Goal: Task Accomplishment & Management: Complete application form

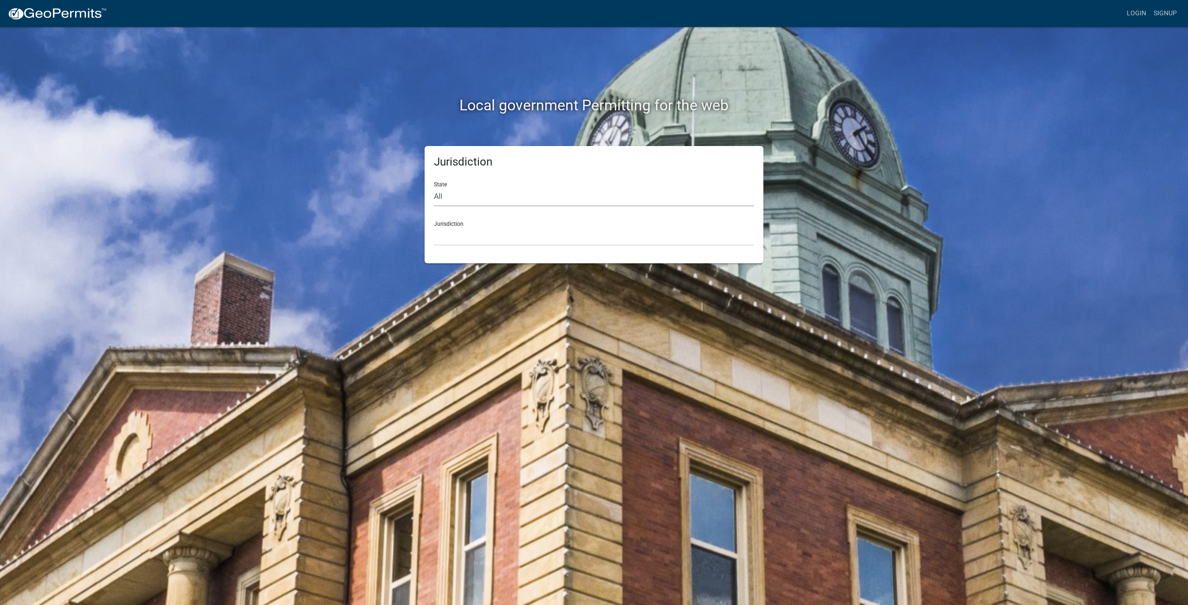
click at [523, 194] on select "All [US_STATE] [US_STATE] [US_STATE] [US_STATE] [US_STATE] [US_STATE] [US_STATE…" at bounding box center [594, 196] width 320 height 19
select select "[US_STATE]"
click at [434, 187] on select "All [US_STATE] [US_STATE] [US_STATE] [US_STATE] [US_STATE] [US_STATE] [US_STATE…" at bounding box center [594, 196] width 320 height 19
click at [486, 230] on select "City of [GEOGRAPHIC_DATA], [US_STATE] City of [GEOGRAPHIC_DATA], [US_STATE] Cit…" at bounding box center [594, 236] width 320 height 19
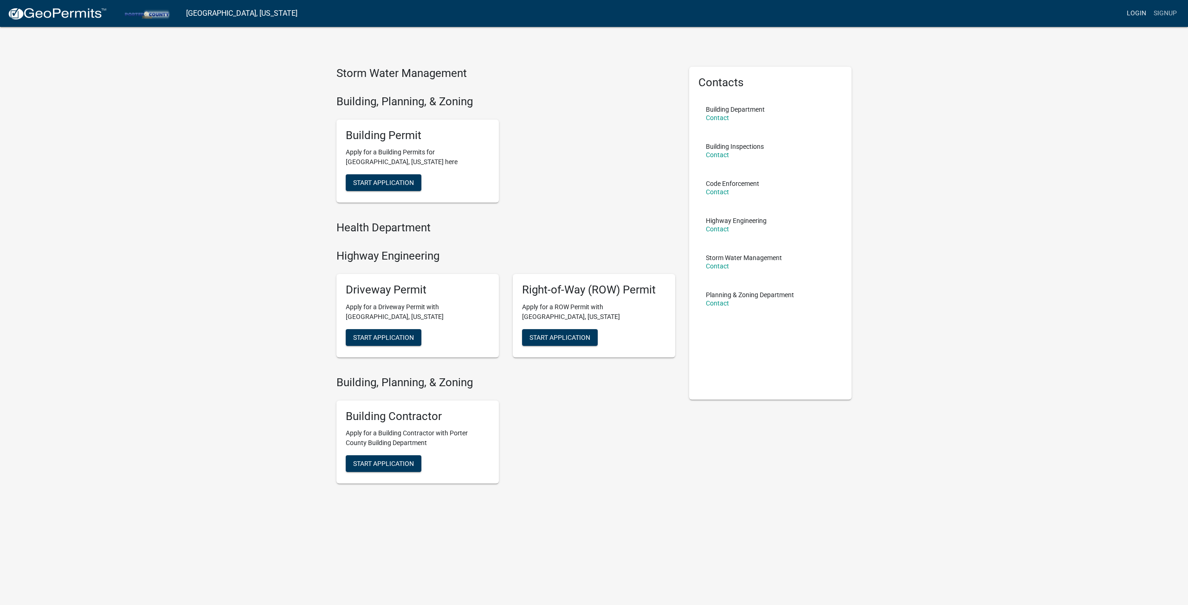
click at [1146, 13] on link "Login" at bounding box center [1136, 14] width 27 height 18
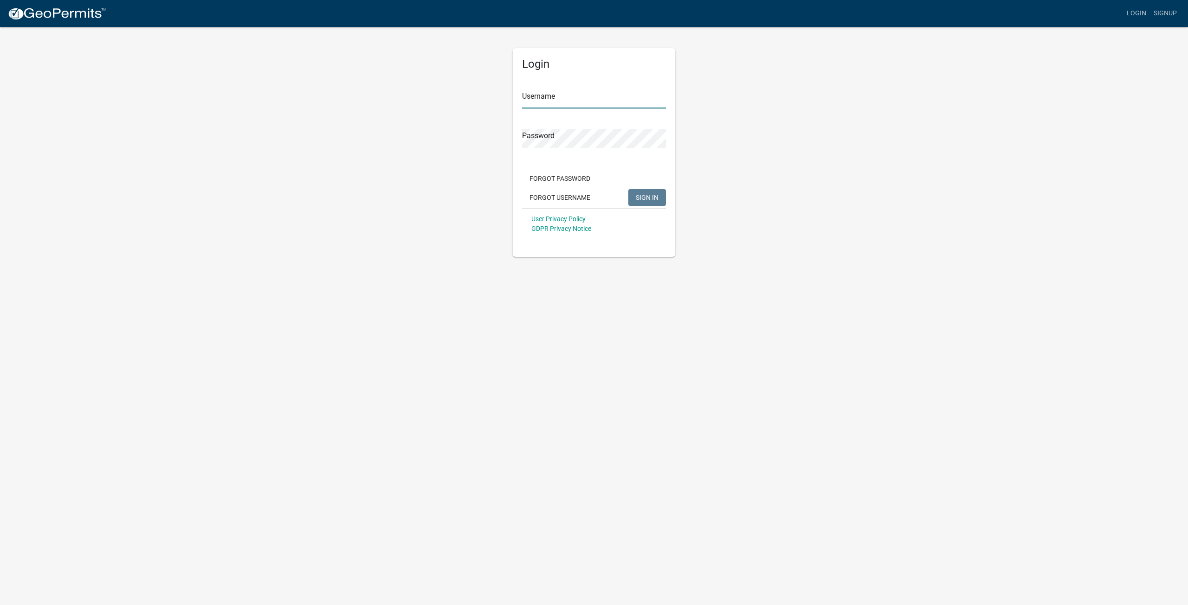
click at [593, 92] on input "Username" at bounding box center [594, 99] width 144 height 19
click at [560, 130] on div "Password" at bounding box center [594, 142] width 144 height 32
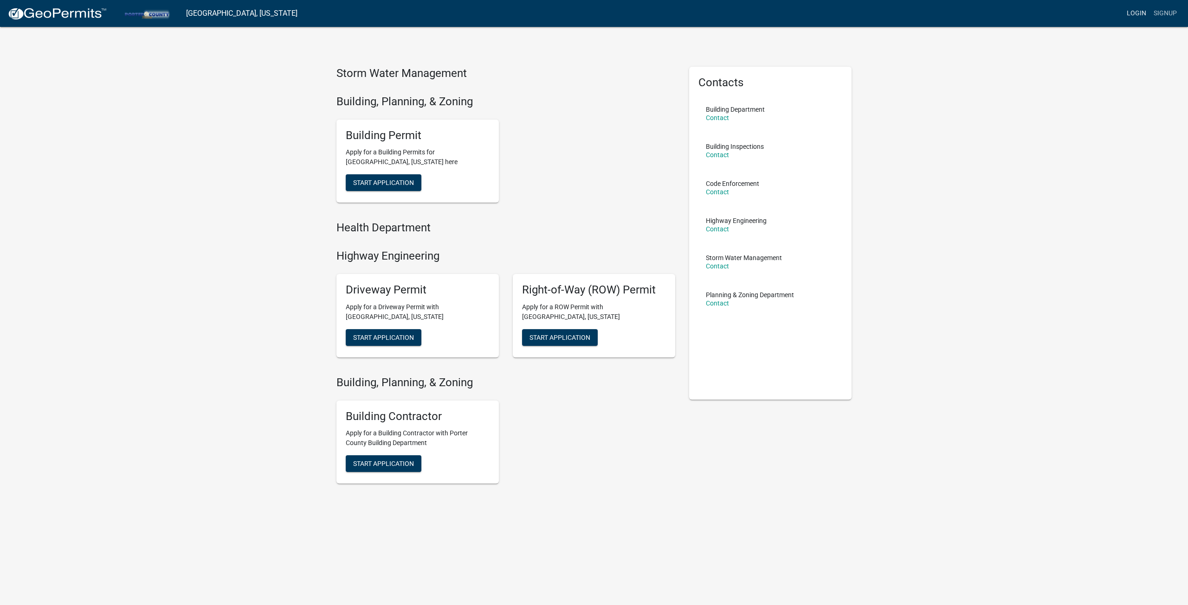
click at [1135, 16] on link "Login" at bounding box center [1136, 14] width 27 height 18
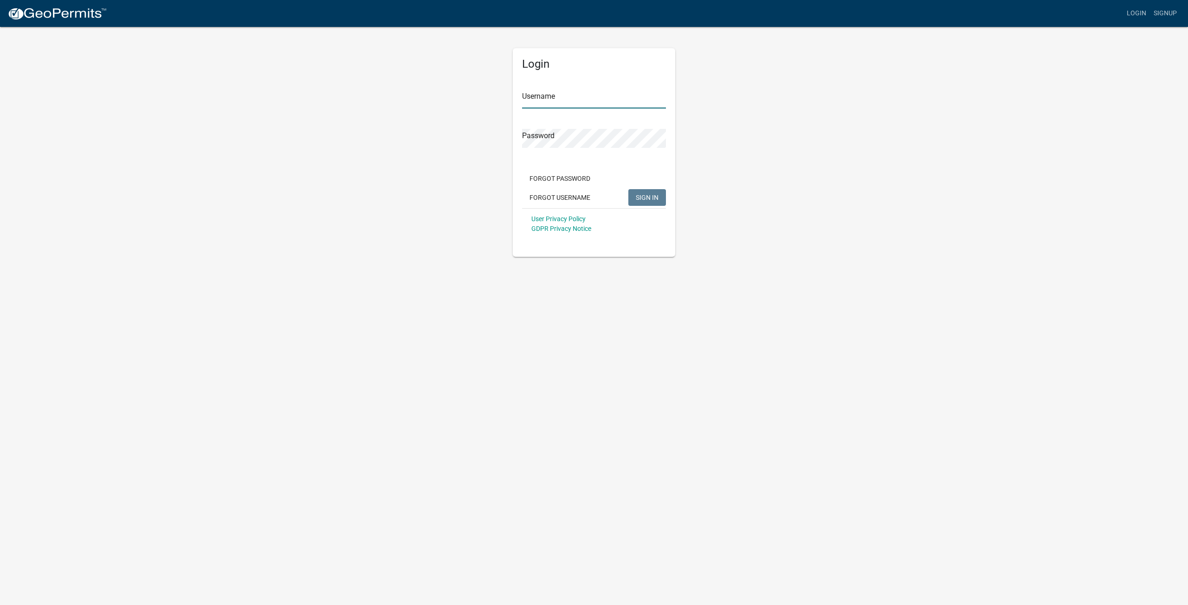
click at [603, 98] on input "Username" at bounding box center [594, 99] width 144 height 19
type input "cptmorgemaker"
click at [564, 112] on form "Username cptmorgemaker Password Forgot Password Forgot Username SIGN IN User Pr…" at bounding box center [594, 158] width 144 height 163
click at [628, 189] on button "SIGN IN" at bounding box center [647, 197] width 38 height 17
click at [148, 125] on app-login-view "more_horiz Login Signup Login Username cptmorgemaker Password Forgot Password F…" at bounding box center [594, 128] width 1188 height 257
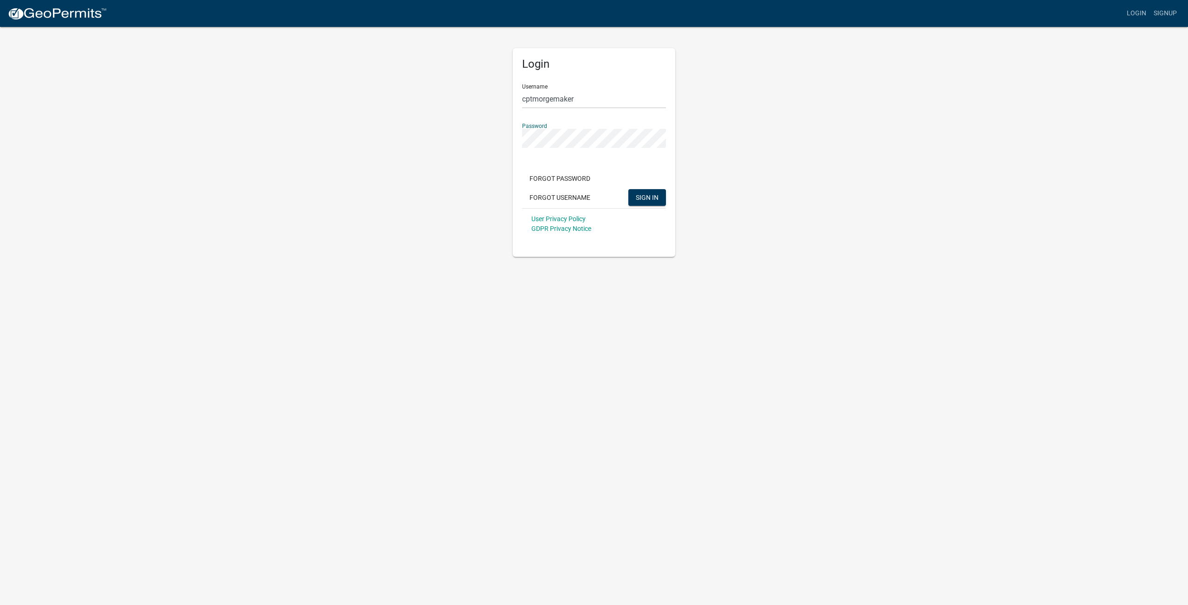
click at [628, 189] on button "SIGN IN" at bounding box center [647, 197] width 38 height 17
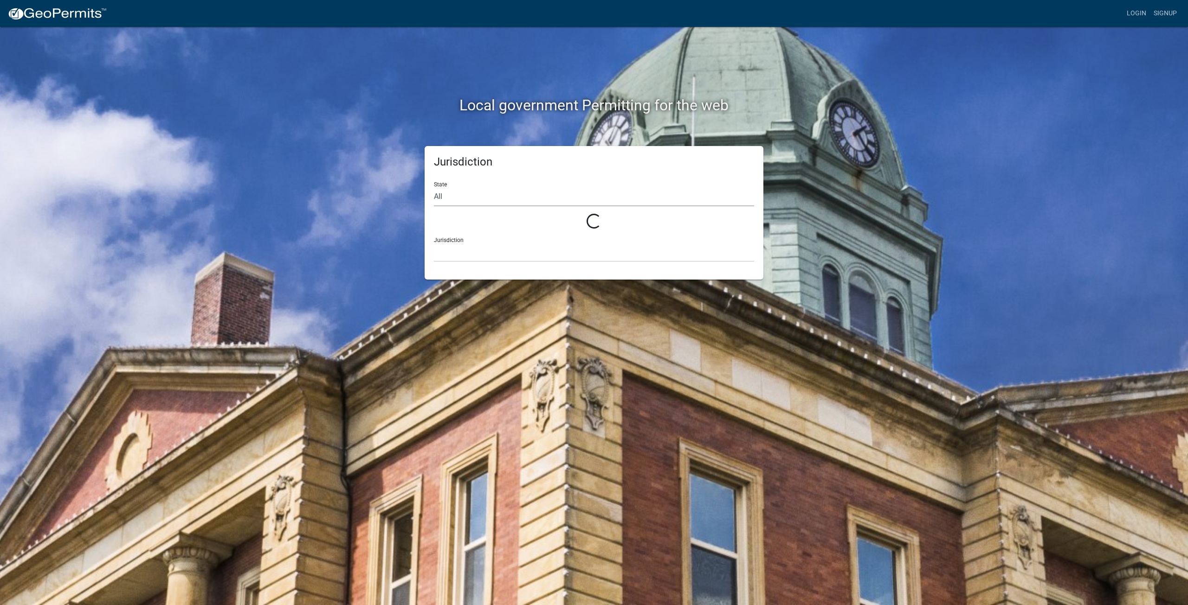
click at [526, 204] on select "All" at bounding box center [594, 196] width 320 height 19
click at [527, 202] on select "All [US_STATE] [US_STATE] [US_STATE] [US_STATE] [US_STATE] [US_STATE] [US_STATE…" at bounding box center [594, 196] width 320 height 19
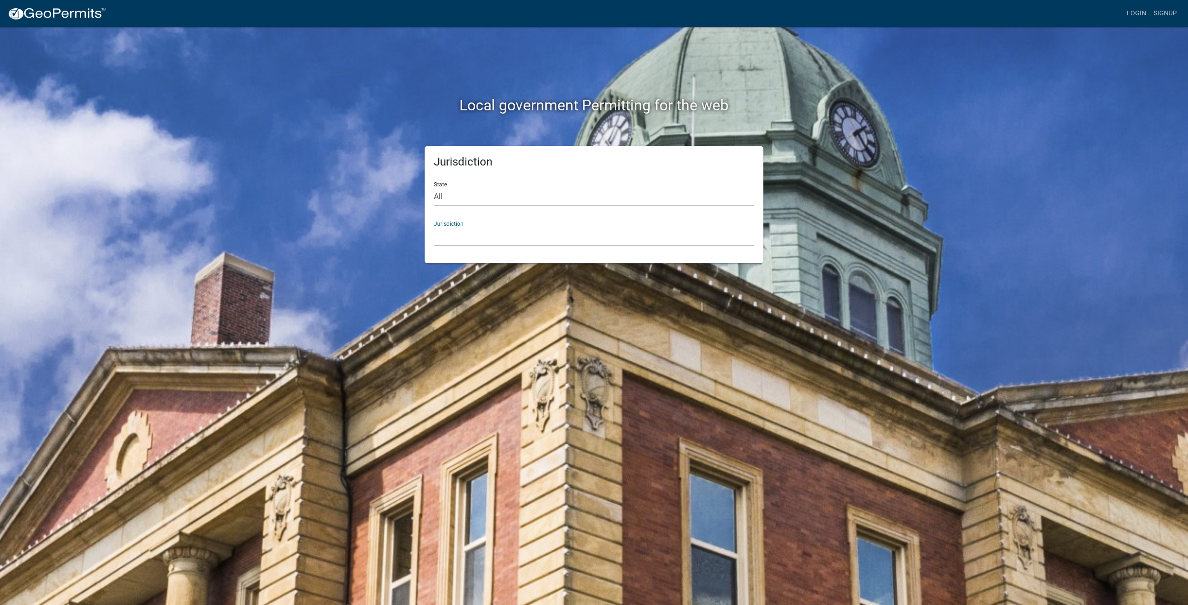
click at [483, 242] on select "Custer County, Colorado Carroll County, Georgia Cook County, Georgia Crawford C…" at bounding box center [594, 236] width 320 height 19
click at [498, 191] on select "All [US_STATE] [US_STATE] [US_STATE] [US_STATE] [US_STATE] [US_STATE] [US_STATE…" at bounding box center [594, 196] width 320 height 19
select select "[US_STATE]"
click at [434, 187] on select "All [US_STATE] [US_STATE] [US_STATE] [US_STATE] [US_STATE] [US_STATE] [US_STATE…" at bounding box center [594, 196] width 320 height 19
click at [476, 247] on div "Jurisdiction State All Colorado Georgia Indiana Iowa Kansas Minnesota Ohio Sout…" at bounding box center [593, 204] width 339 height 117
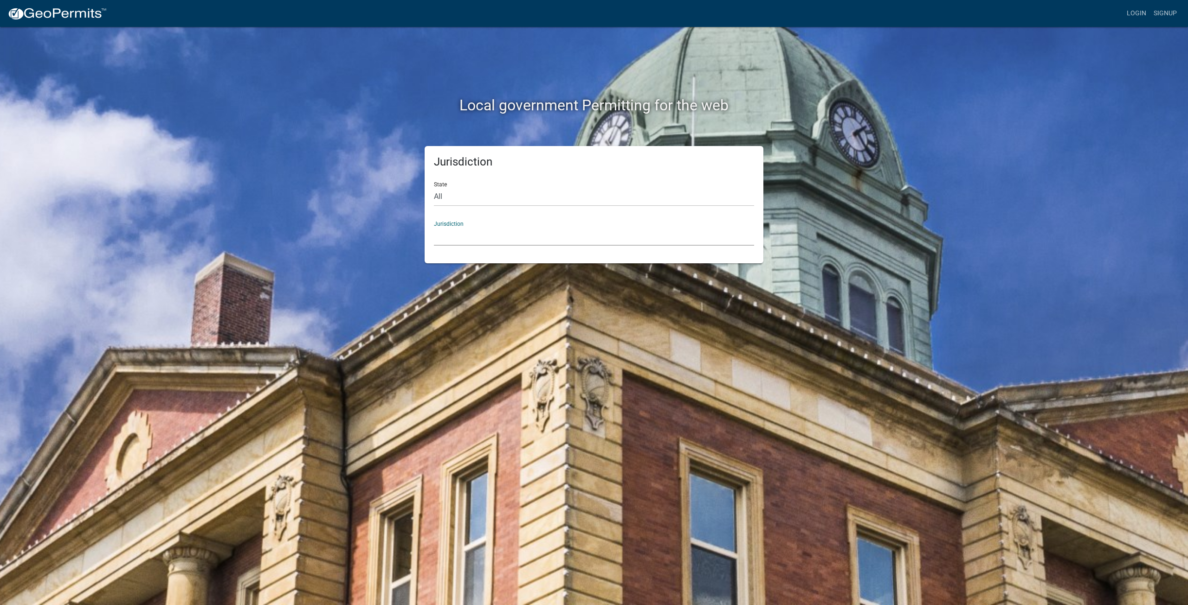
click at [481, 234] on select "City of [GEOGRAPHIC_DATA], [US_STATE] City of [GEOGRAPHIC_DATA], [US_STATE] Cit…" at bounding box center [594, 236] width 320 height 19
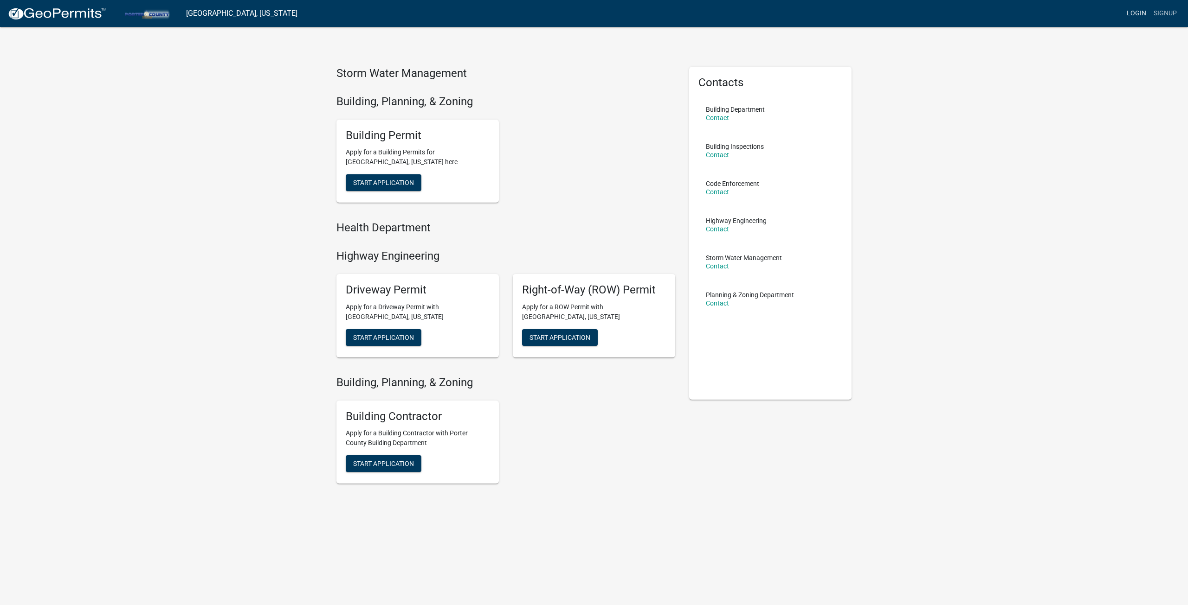
click at [1131, 11] on link "Login" at bounding box center [1136, 14] width 27 height 18
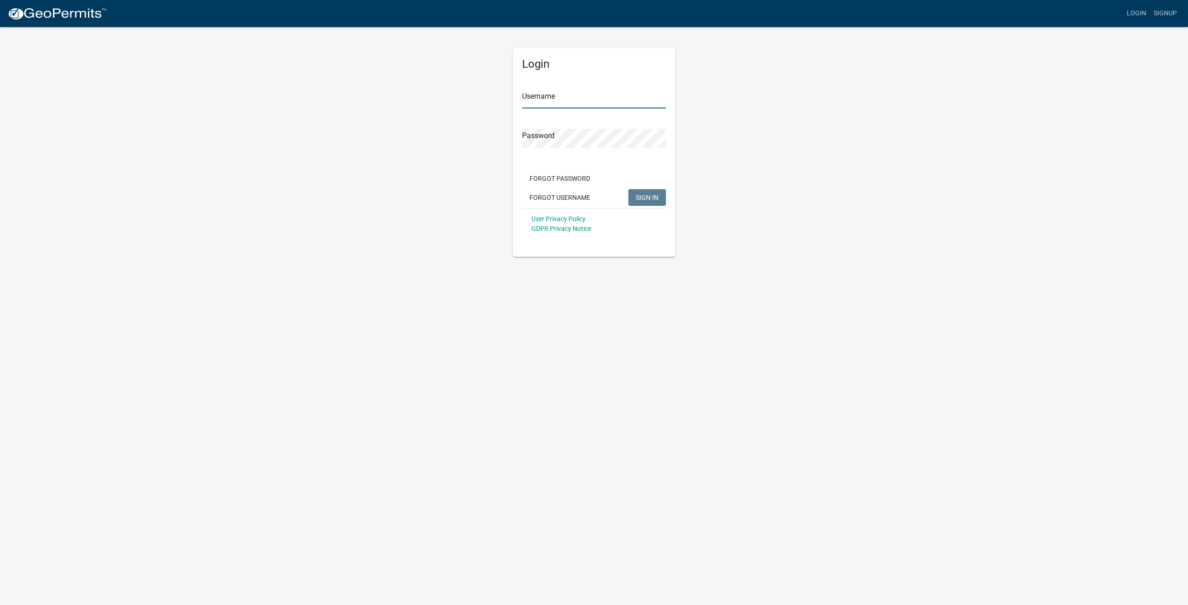
type input "cptmorgemaker"
click at [591, 99] on input "cptmorgemaker" at bounding box center [594, 99] width 144 height 19
click at [649, 193] on button "SIGN IN" at bounding box center [647, 197] width 38 height 17
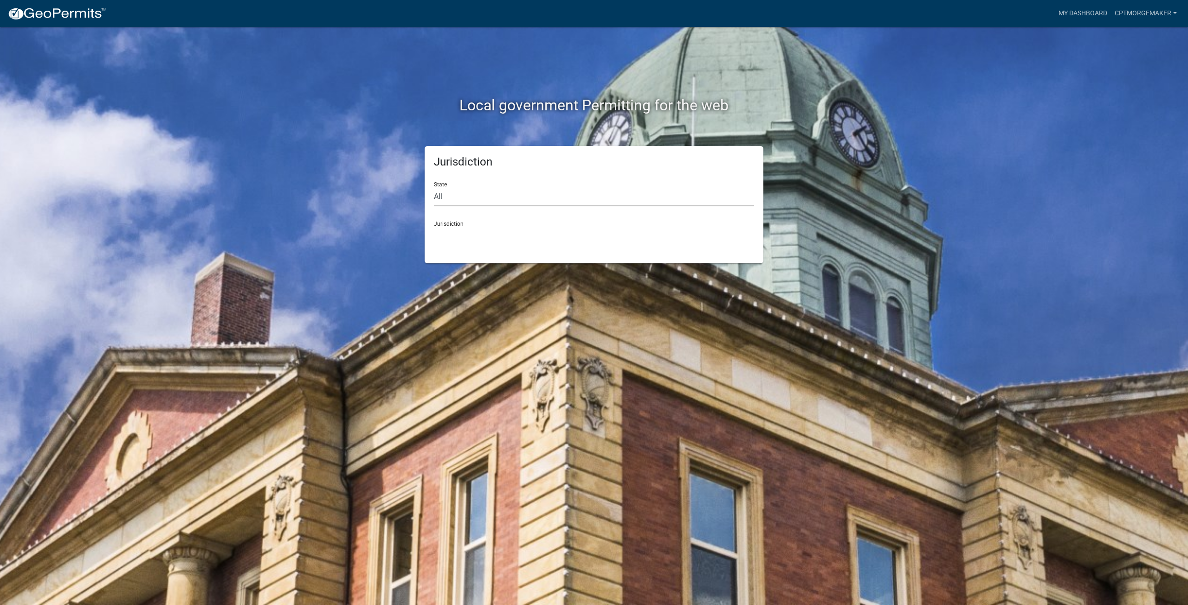
click at [554, 191] on select "All [US_STATE] [US_STATE] [US_STATE] [US_STATE] [US_STATE] [US_STATE] [US_STATE…" at bounding box center [594, 196] width 320 height 19
select select "[US_STATE]"
click at [434, 187] on select "All [US_STATE] [US_STATE] [US_STATE] [US_STATE] [US_STATE] [US_STATE] [US_STATE…" at bounding box center [594, 196] width 320 height 19
click at [488, 225] on div "Jurisdiction City of Charlestown, Indiana City of Jeffersonville, Indiana City …" at bounding box center [594, 230] width 320 height 32
click at [483, 237] on select "City of [GEOGRAPHIC_DATA], [US_STATE] City of [GEOGRAPHIC_DATA], [US_STATE] Cit…" at bounding box center [594, 236] width 320 height 19
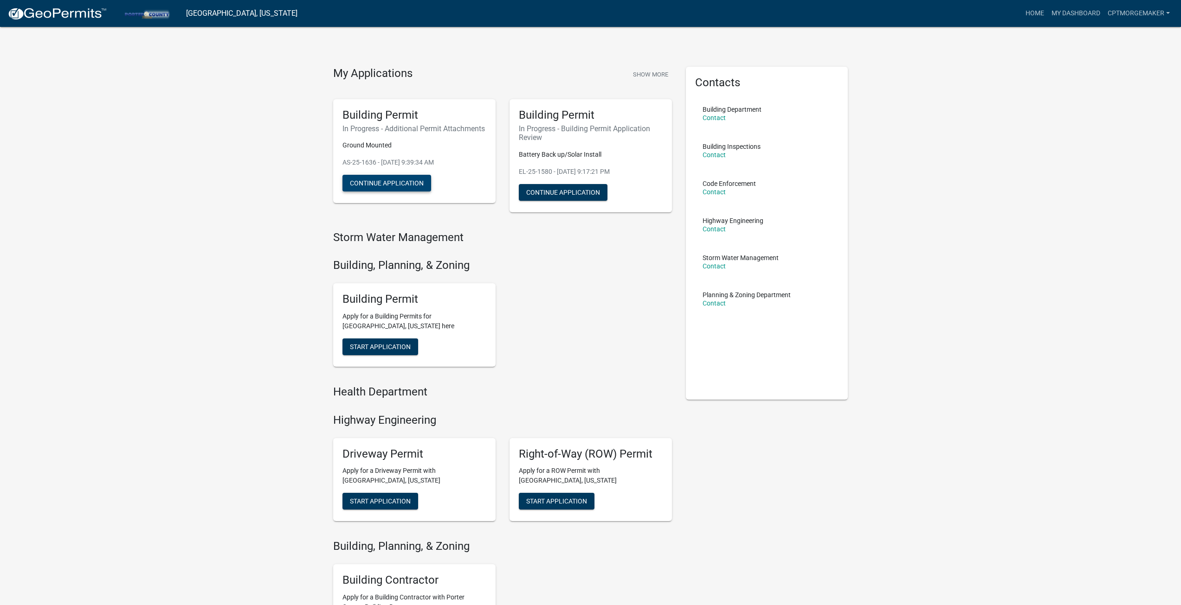
click at [413, 191] on button "Continue Application" at bounding box center [386, 183] width 89 height 17
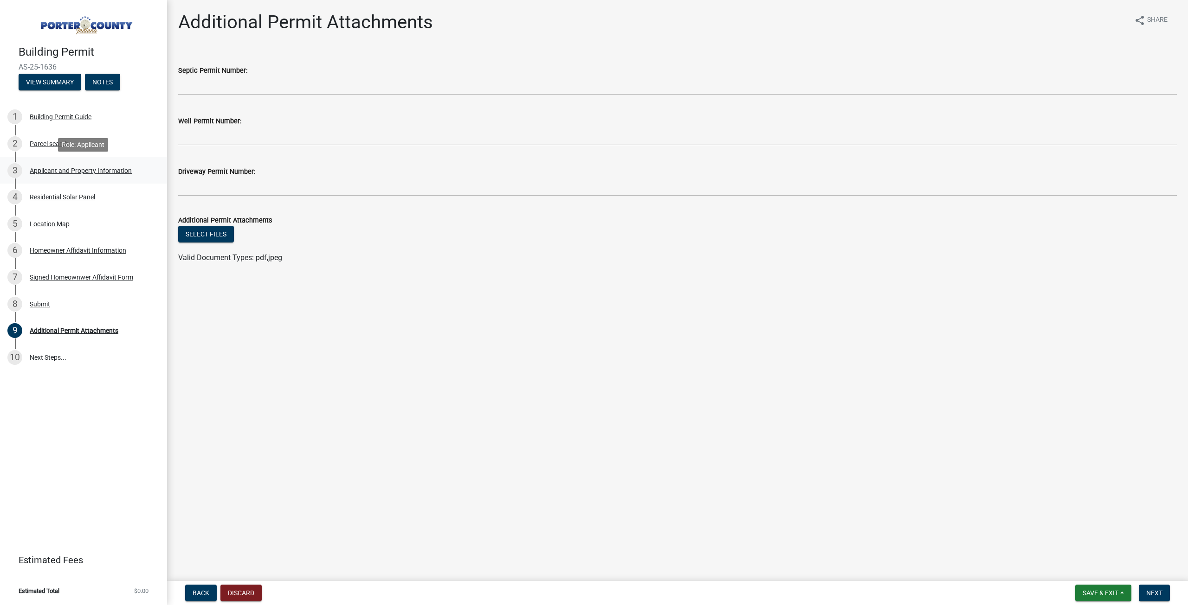
click at [53, 171] on div "Applicant and Property Information" at bounding box center [81, 170] width 102 height 6
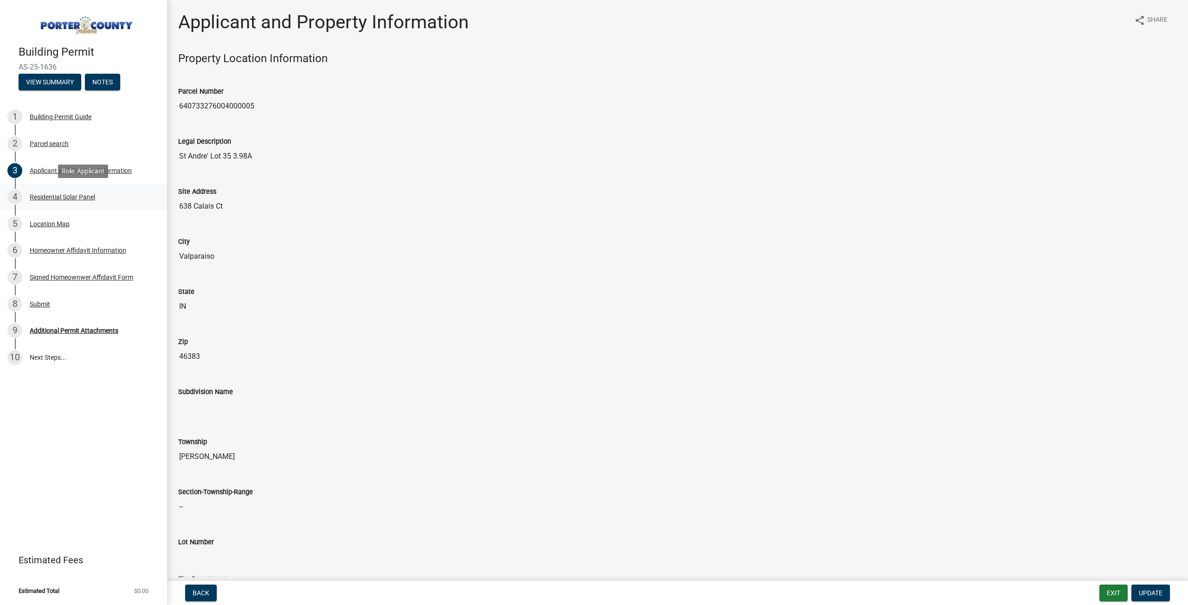
click at [50, 195] on div "Residential Solar Panel" at bounding box center [62, 197] width 65 height 6
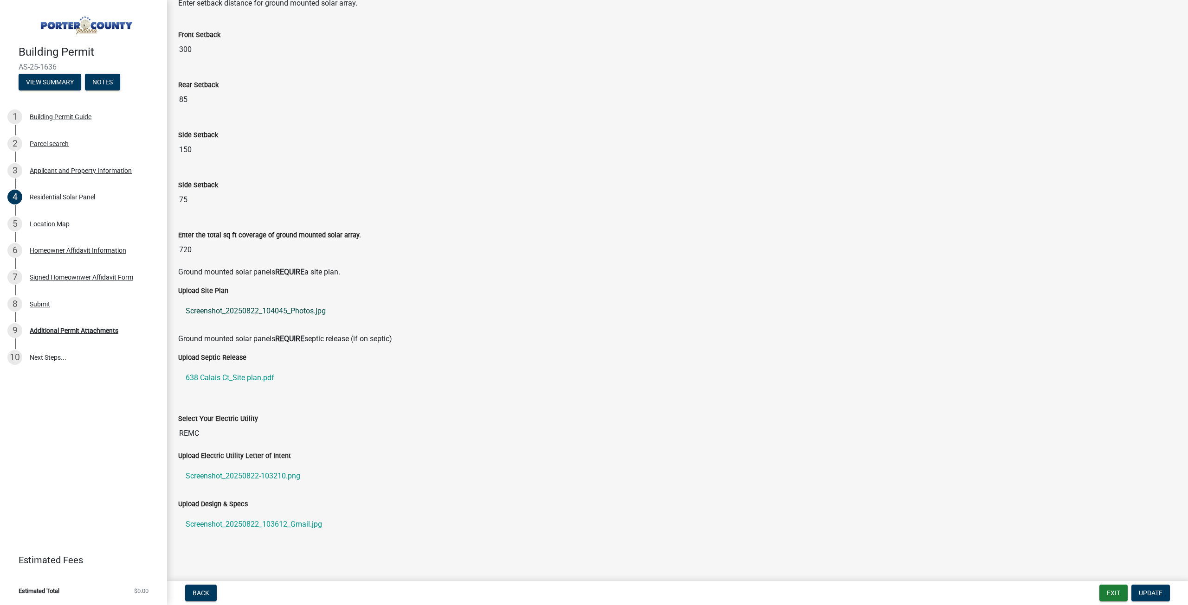
scroll to position [110, 0]
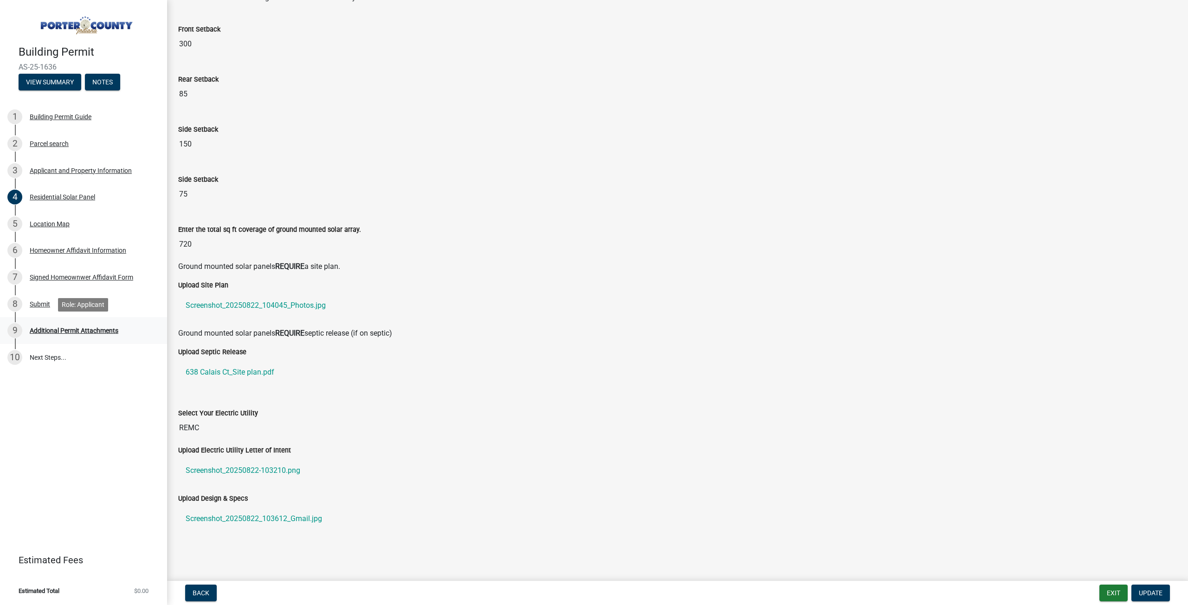
click at [106, 331] on div "Additional Permit Attachments" at bounding box center [74, 330] width 89 height 6
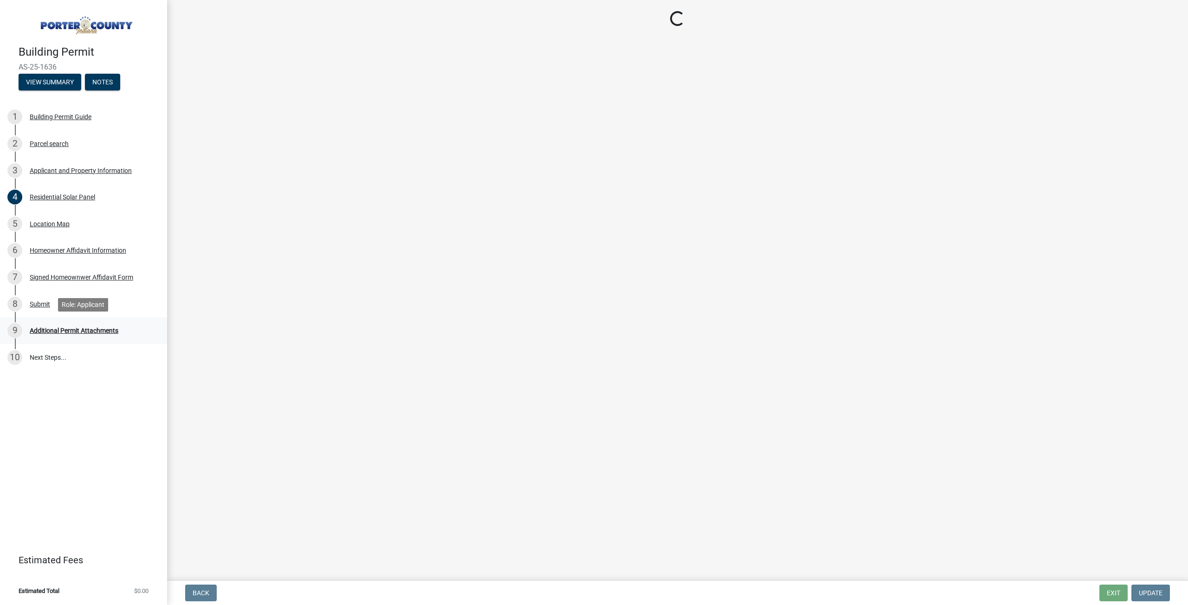
scroll to position [0, 0]
